Goal: Check status: Check status

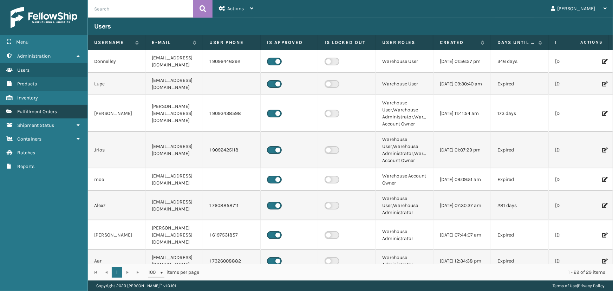
click at [59, 107] on link "Fulfillment Orders" at bounding box center [44, 112] width 88 height 14
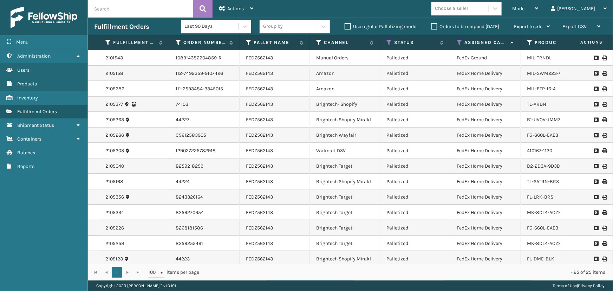
click at [147, 8] on input "text" at bounding box center [140, 9] width 105 height 18
click at [149, 15] on input "text" at bounding box center [140, 9] width 105 height 18
click at [590, 7] on div "[PERSON_NAME]" at bounding box center [579, 9] width 56 height 18
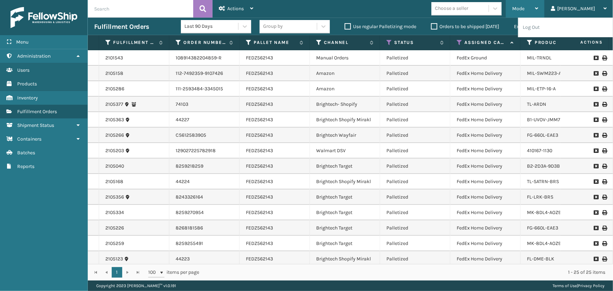
click at [525, 8] on span "Mode" at bounding box center [518, 9] width 12 height 6
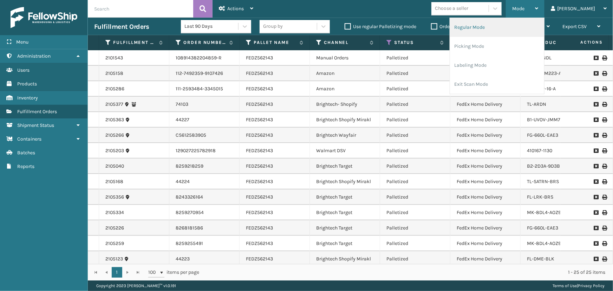
click at [497, 30] on li "Regular Mode" at bounding box center [497, 27] width 94 height 19
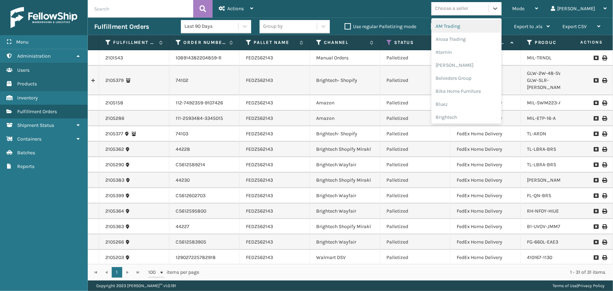
click at [489, 10] on div "Choose a seller" at bounding box center [460, 9] width 57 height 12
click at [141, 7] on input "text" at bounding box center [140, 9] width 105 height 18
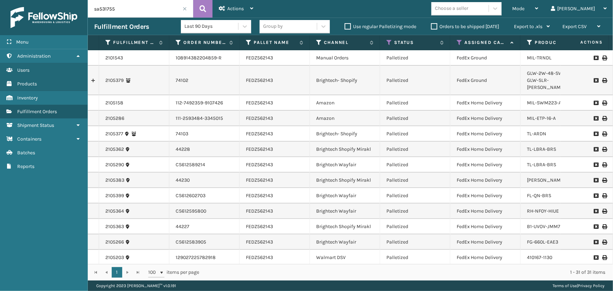
type input "sa531755"
